Goal: Transaction & Acquisition: Purchase product/service

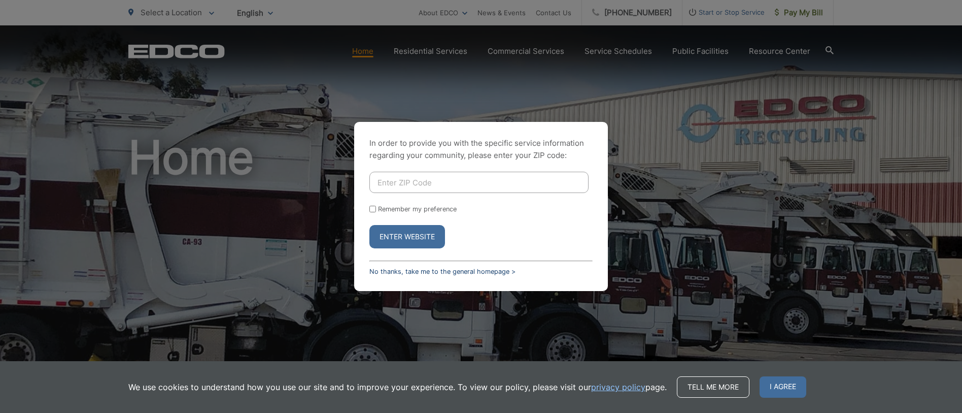
click at [446, 274] on link "No thanks, take me to the general homepage >" at bounding box center [442, 271] width 146 height 8
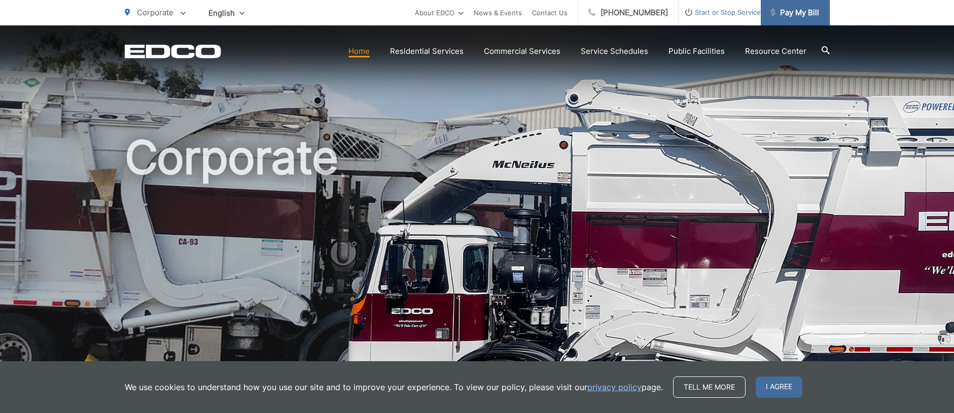
click at [791, 15] on span "Pay My Bill" at bounding box center [795, 13] width 48 height 12
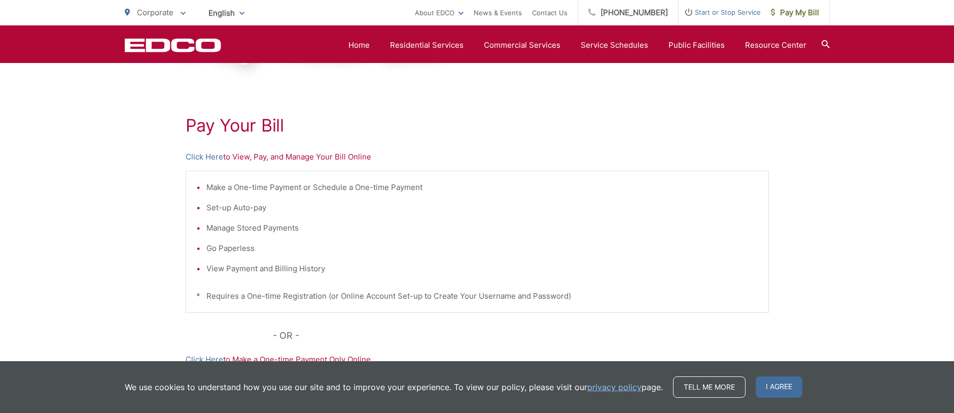
scroll to position [101, 0]
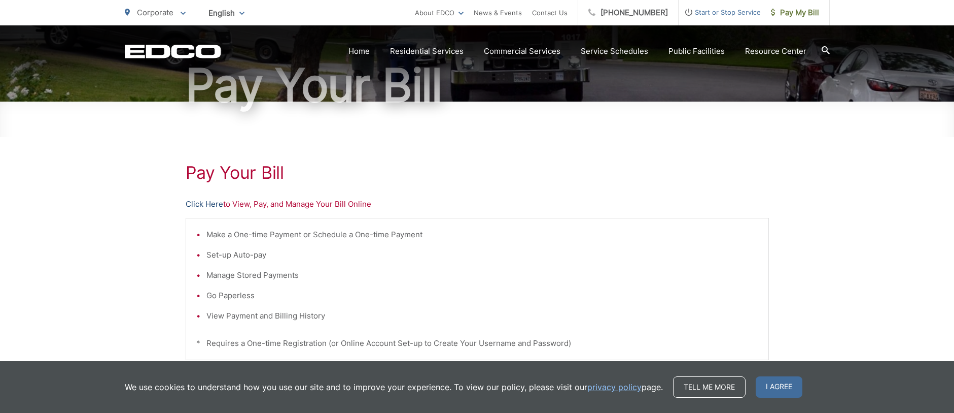
click at [207, 204] on link "Click Here" at bounding box center [205, 204] width 38 height 12
